Goal: Find specific page/section

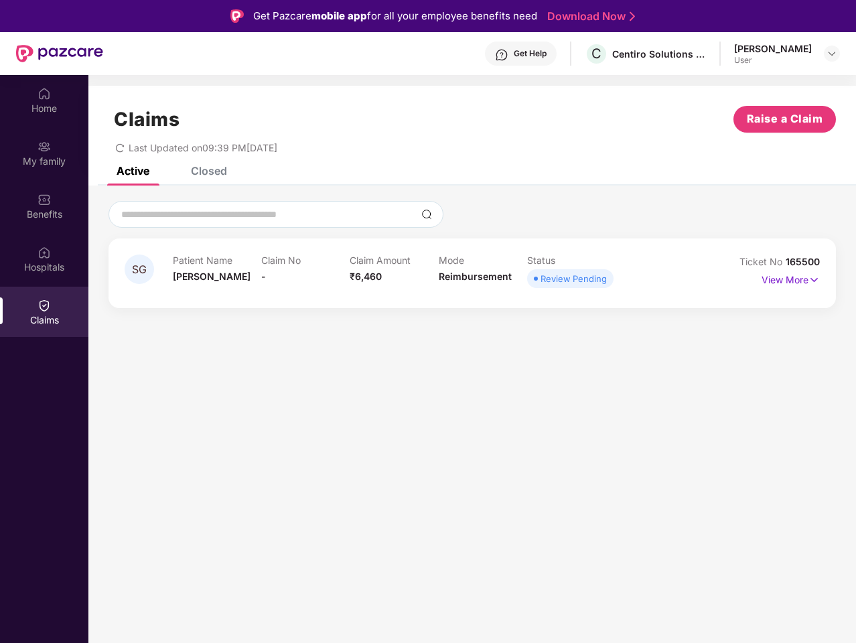
click at [428, 321] on div "SG Patient Name [PERSON_NAME] Claim No - Claim Amount ₹6,460 Mode Reimbursement…" at bounding box center [471, 253] width 767 height 136
click at [536, 54] on div "Get Help" at bounding box center [529, 53] width 33 height 11
click at [831, 54] on img at bounding box center [831, 53] width 11 height 11
click at [44, 100] on img at bounding box center [43, 93] width 13 height 13
